Goal: Task Accomplishment & Management: Use online tool/utility

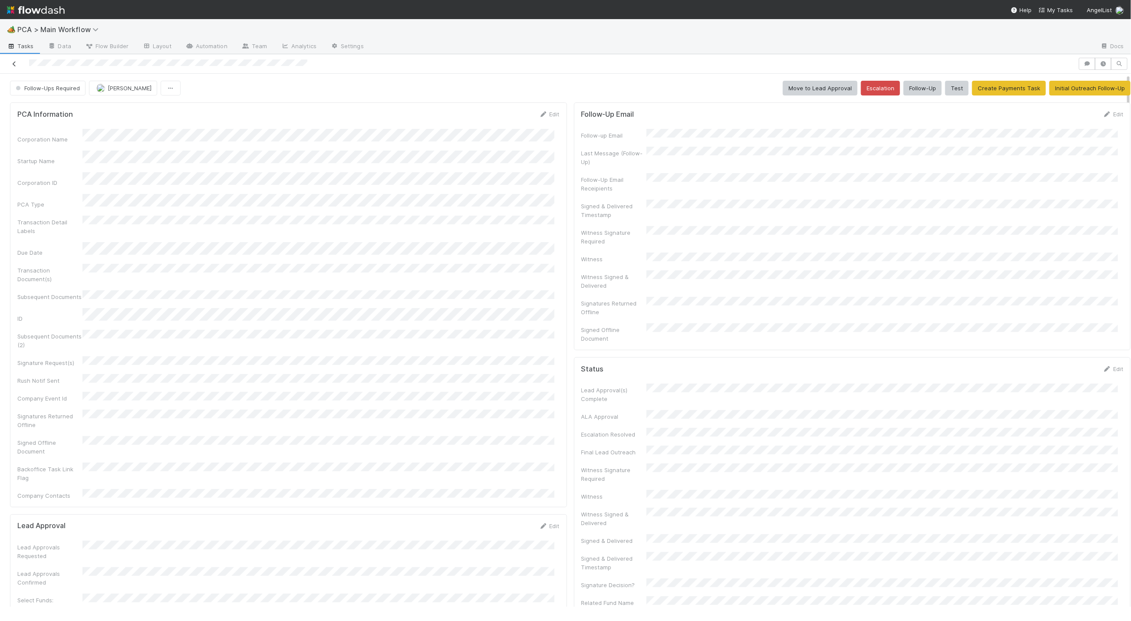
click at [13, 63] on icon at bounding box center [14, 64] width 9 height 6
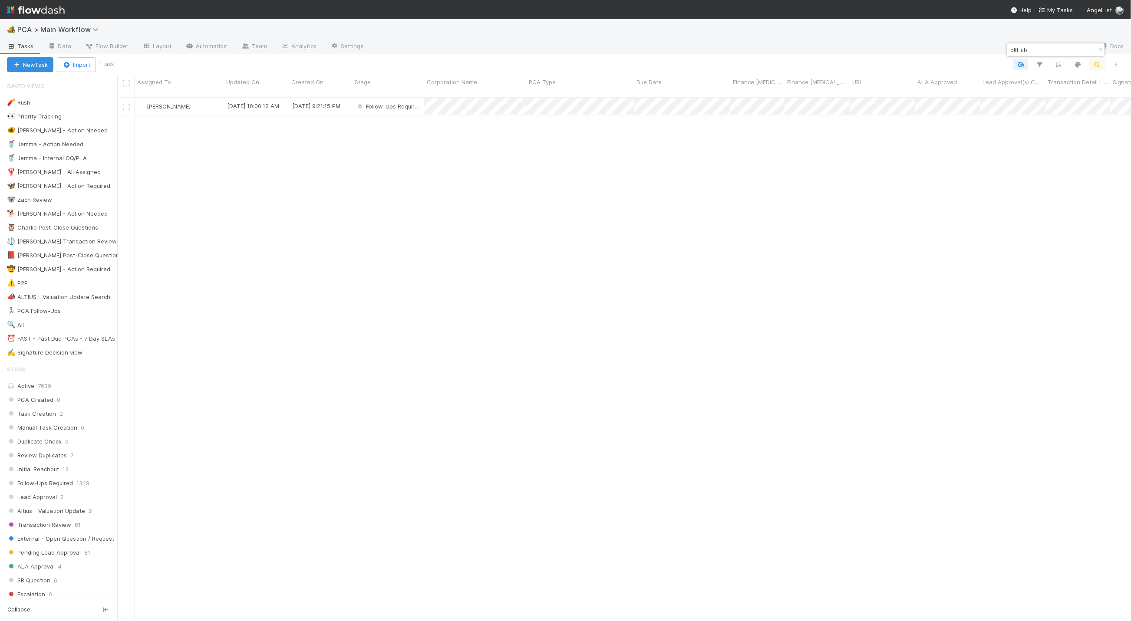
scroll to position [520, 1004]
click at [1100, 48] on icon "button" at bounding box center [1100, 49] width 9 height 5
type input "c"
type input "mercury"
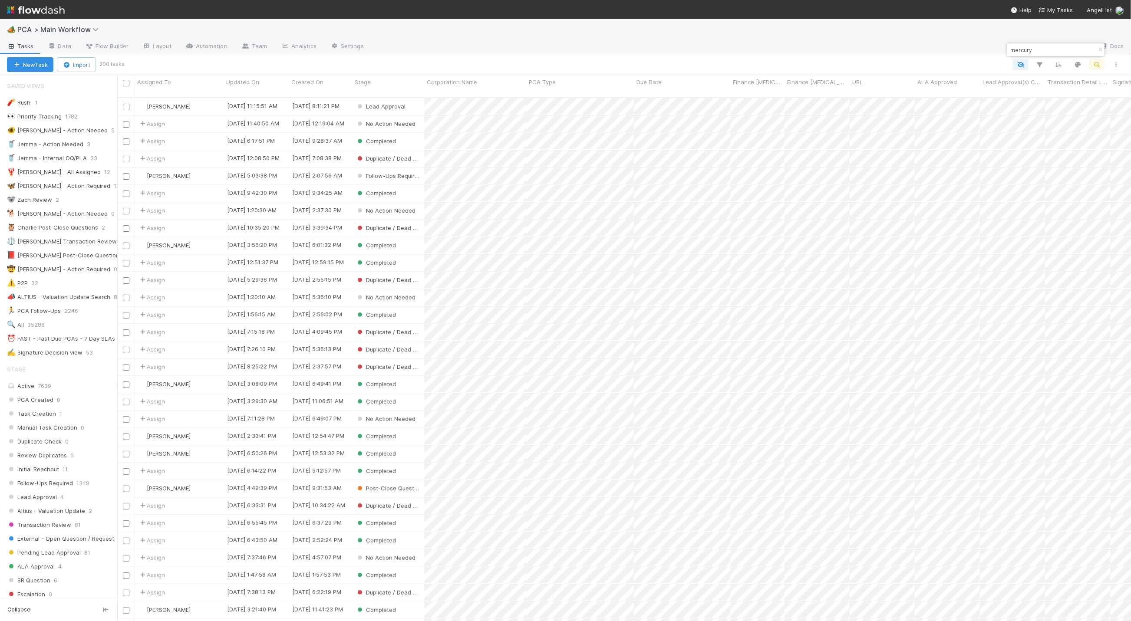
scroll to position [456, 0]
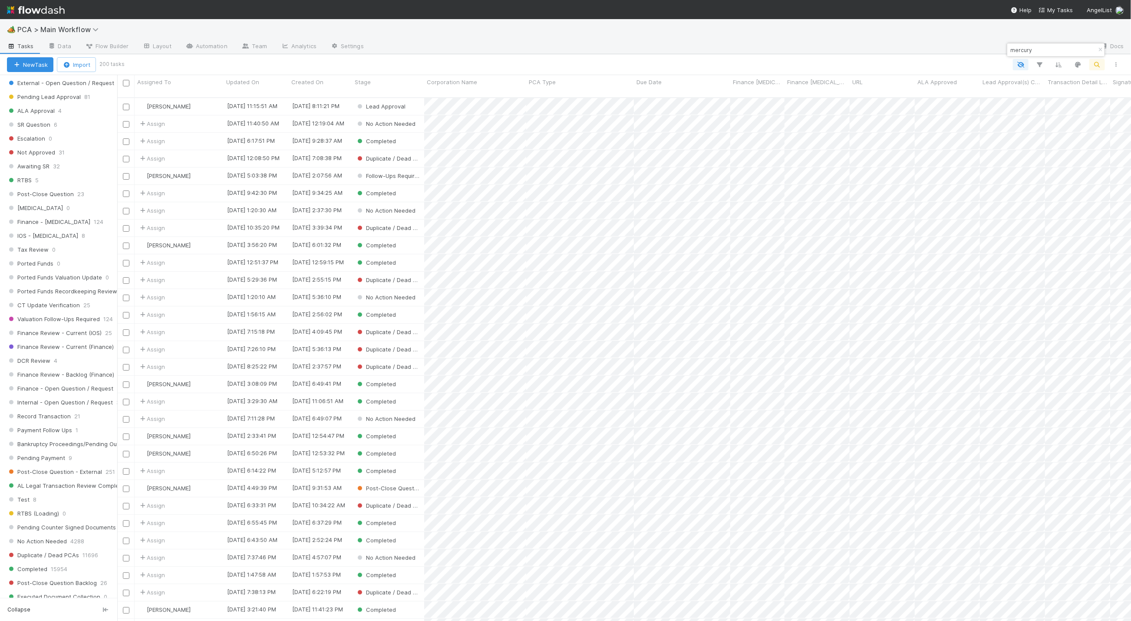
drag, startPoint x: 1036, startPoint y: 48, endPoint x: 1004, endPoint y: 51, distance: 32.3
click at [1004, 50] on body "🏕️ PCA > Main Workflow Tasks Data Flow Builder Layout Automation Team Analytics…" at bounding box center [565, 310] width 1131 height 621
drag, startPoint x: 1034, startPoint y: 50, endPoint x: 1010, endPoint y: 50, distance: 24.3
click at [1010, 50] on input "mercury" at bounding box center [1052, 50] width 87 height 10
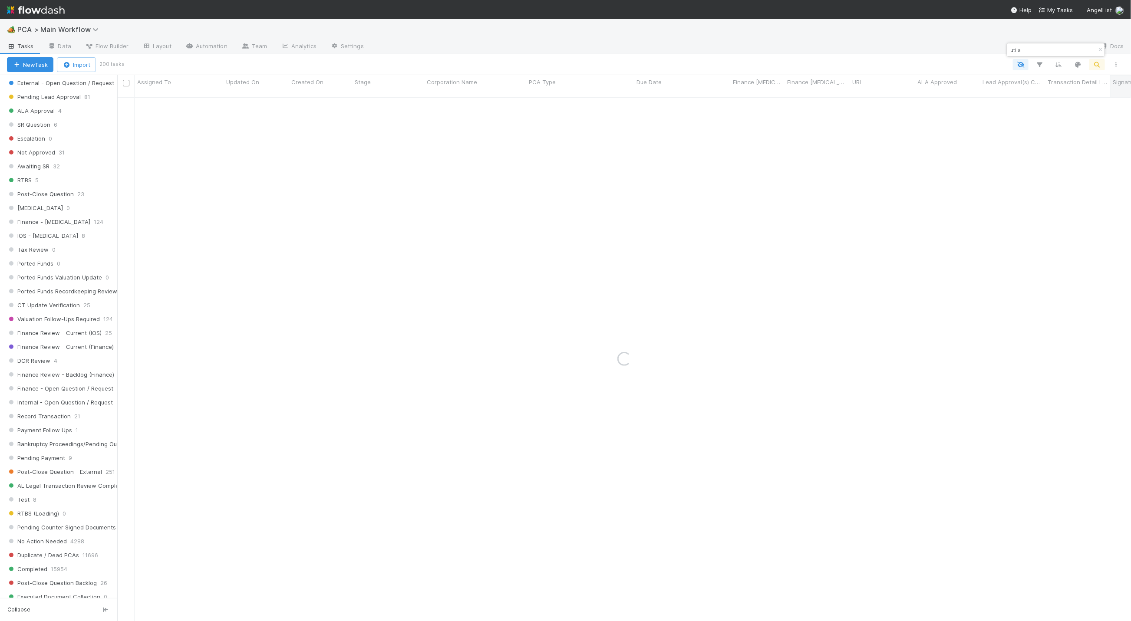
type input "utila"
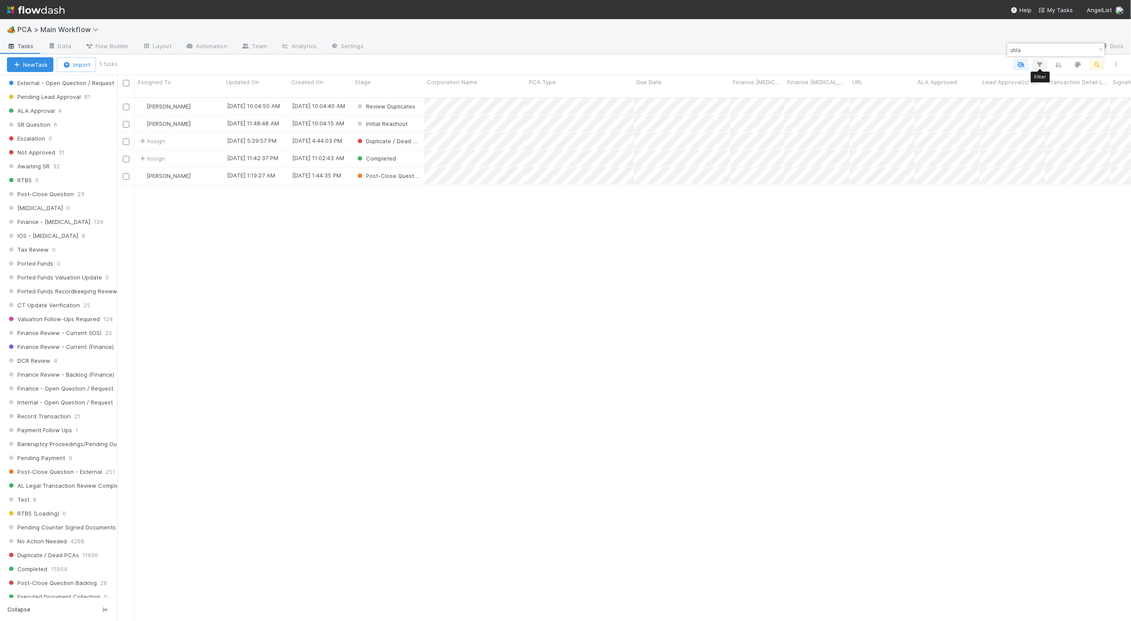
scroll to position [520, 1004]
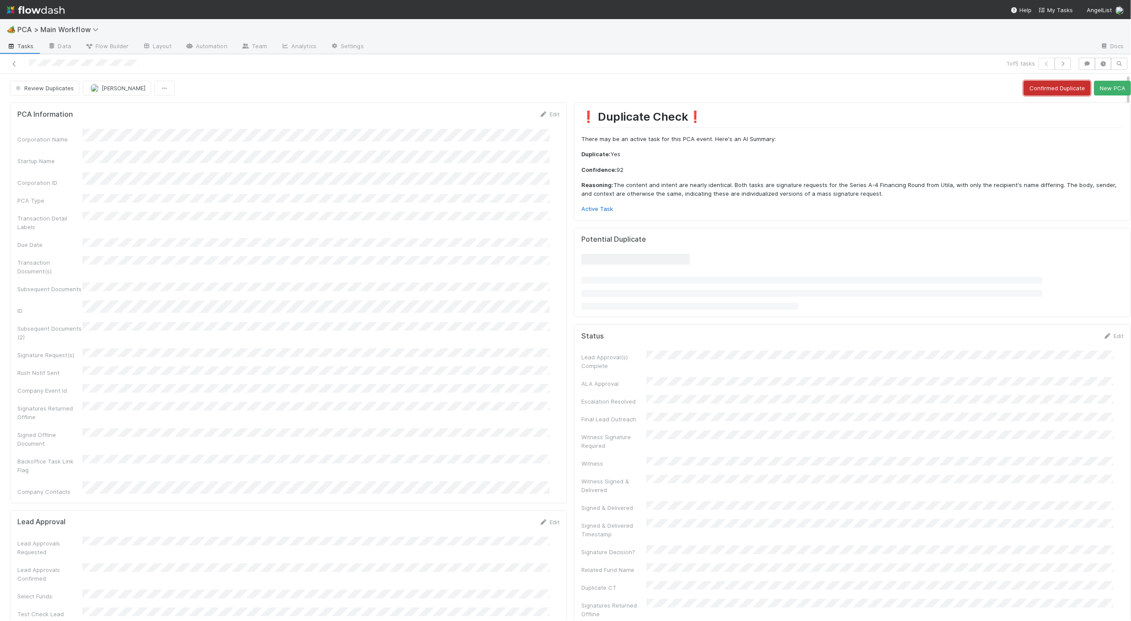
click at [1027, 87] on button "Confirmed Duplicate" at bounding box center [1057, 88] width 67 height 15
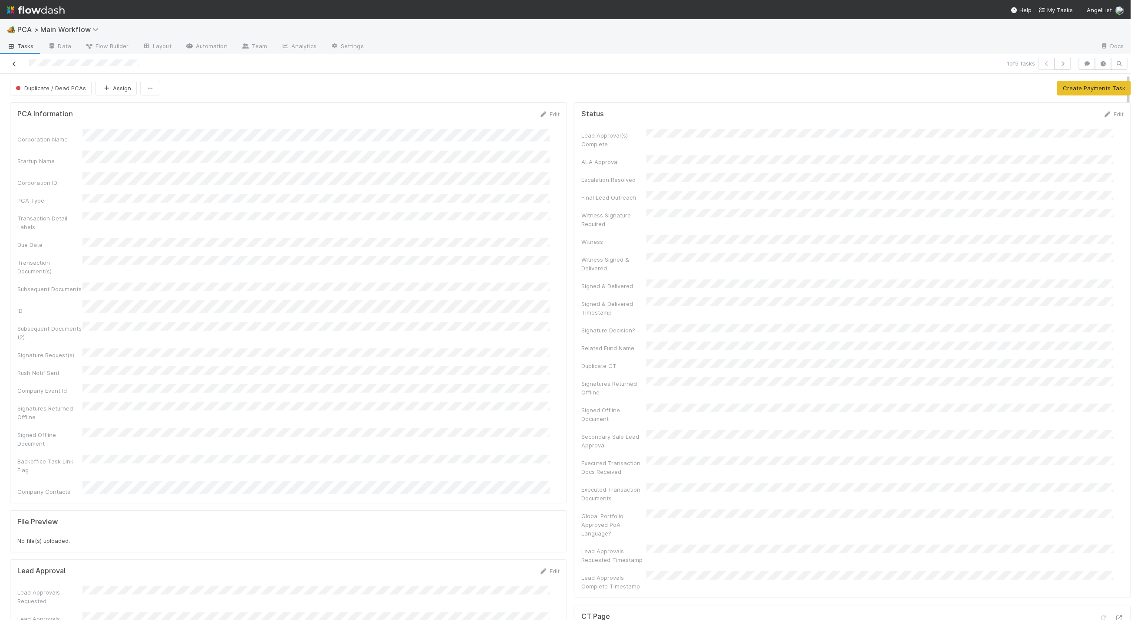
click at [13, 64] on icon at bounding box center [14, 64] width 9 height 6
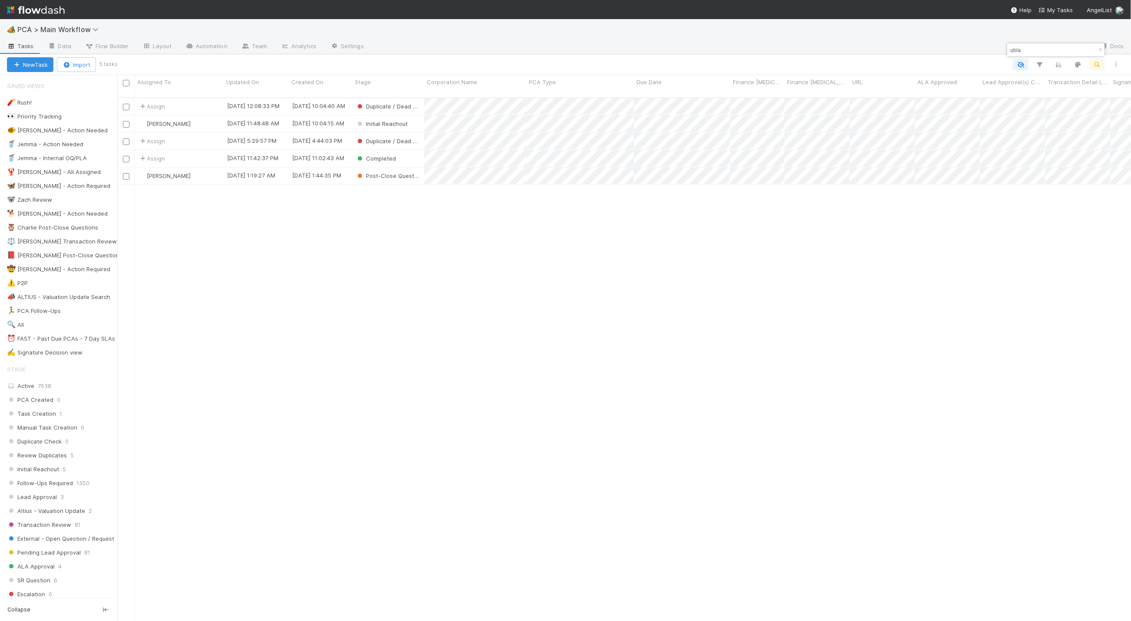
scroll to position [520, 1004]
drag, startPoint x: 1040, startPoint y: 49, endPoint x: 995, endPoint y: 49, distance: 44.7
click at [995, 49] on body "🏕️ PCA > Main Workflow Tasks Data Flow Builder Layout Automation Team Analytics…" at bounding box center [565, 310] width 1131 height 621
drag, startPoint x: 1030, startPoint y: 44, endPoint x: 1022, endPoint y: 48, distance: 8.7
click at [1019, 45] on div "utila" at bounding box center [1055, 49] width 97 height 13
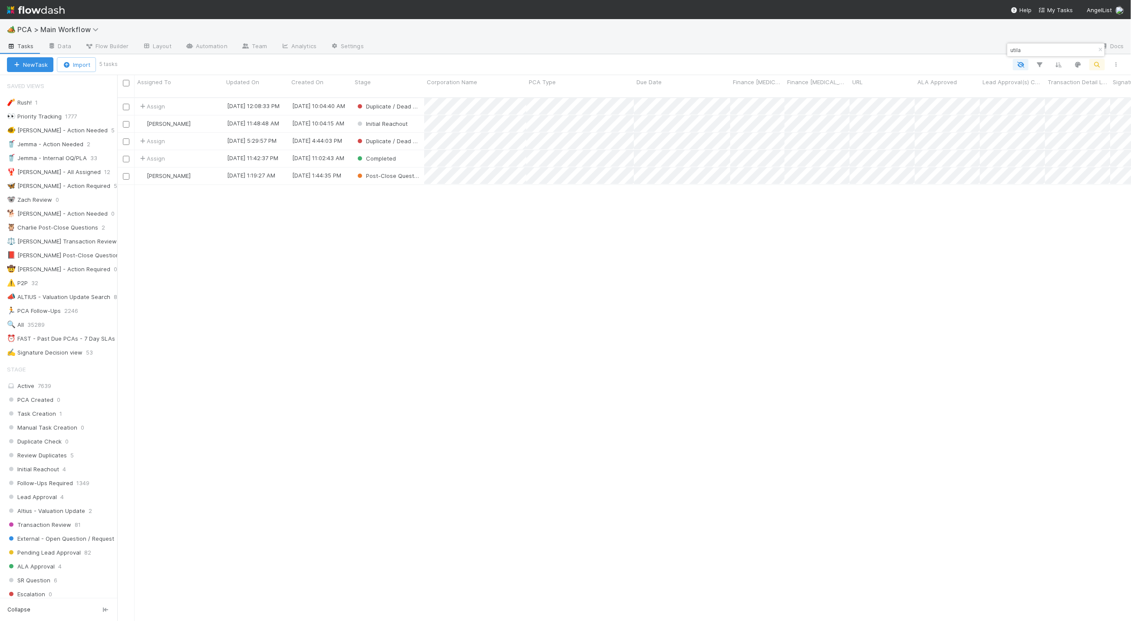
drag, startPoint x: 1023, startPoint y: 50, endPoint x: 1011, endPoint y: 50, distance: 11.7
click at [1011, 50] on input "utila" at bounding box center [1052, 50] width 87 height 10
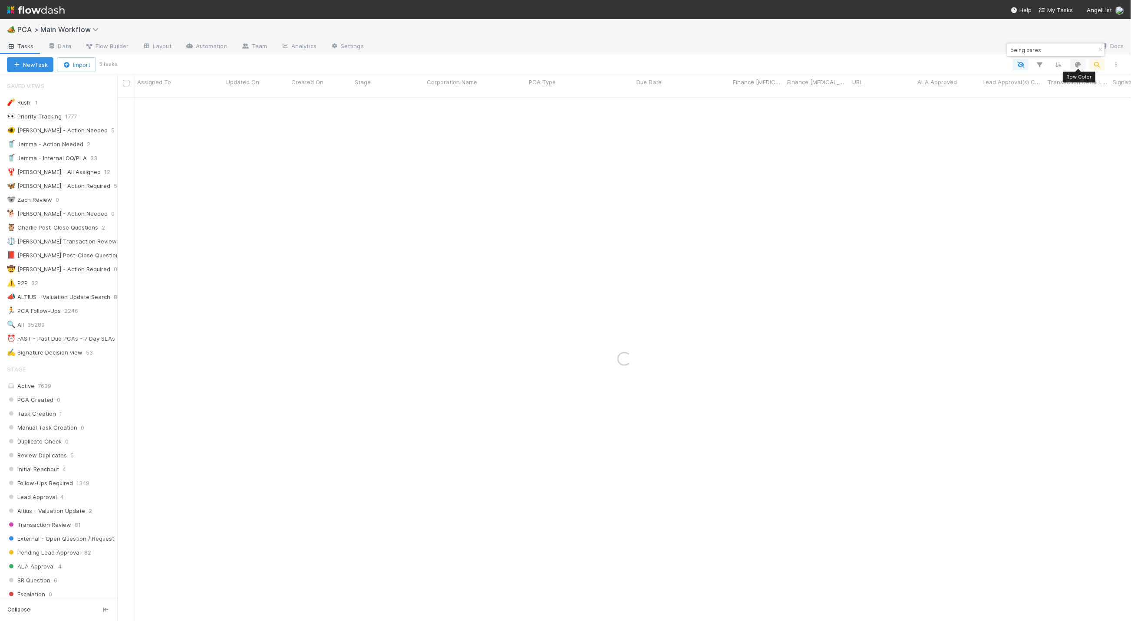
type input "being cares"
click at [1054, 51] on input "being cares" at bounding box center [1052, 50] width 87 height 10
